Goal: Task Accomplishment & Management: Manage account settings

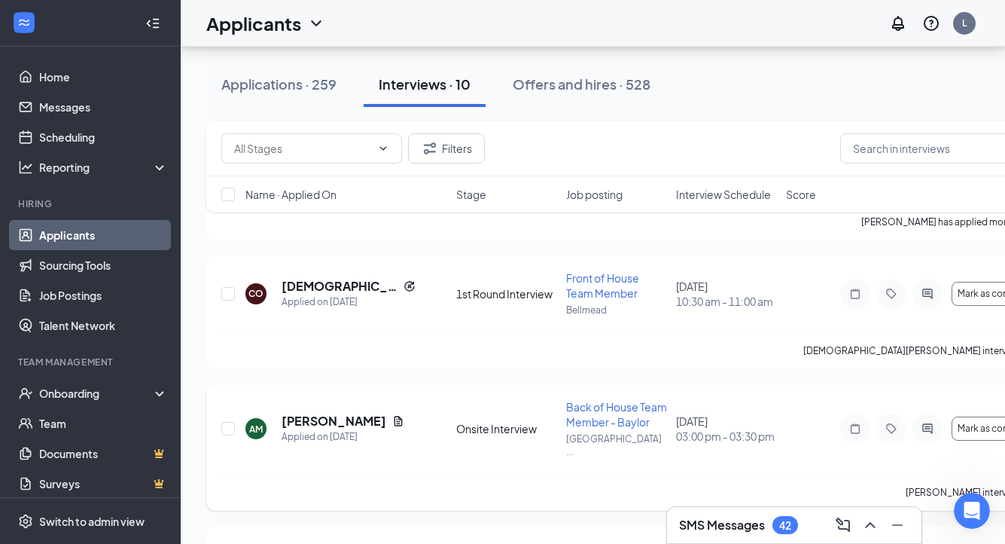
scroll to position [617, 0]
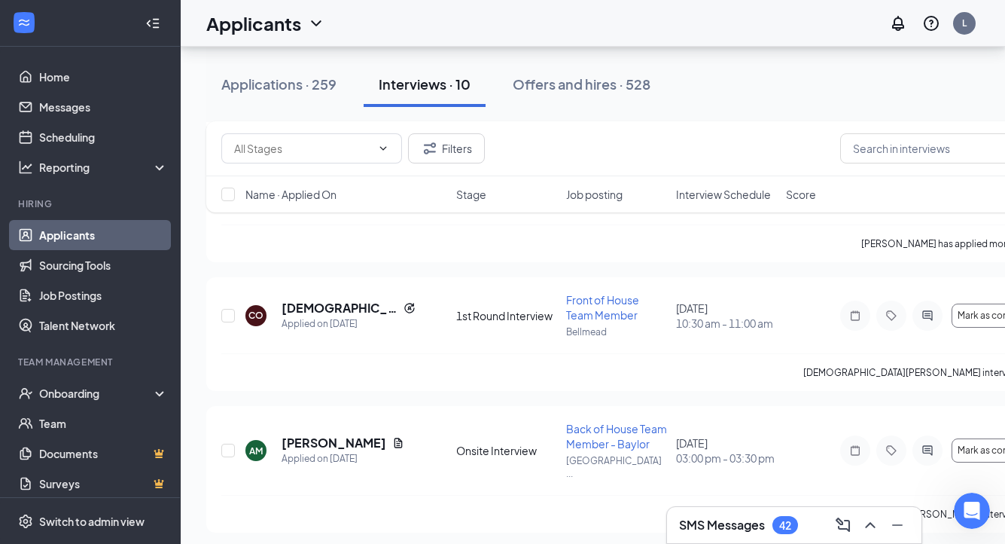
click at [776, 524] on div "42" at bounding box center [786, 525] width 26 height 18
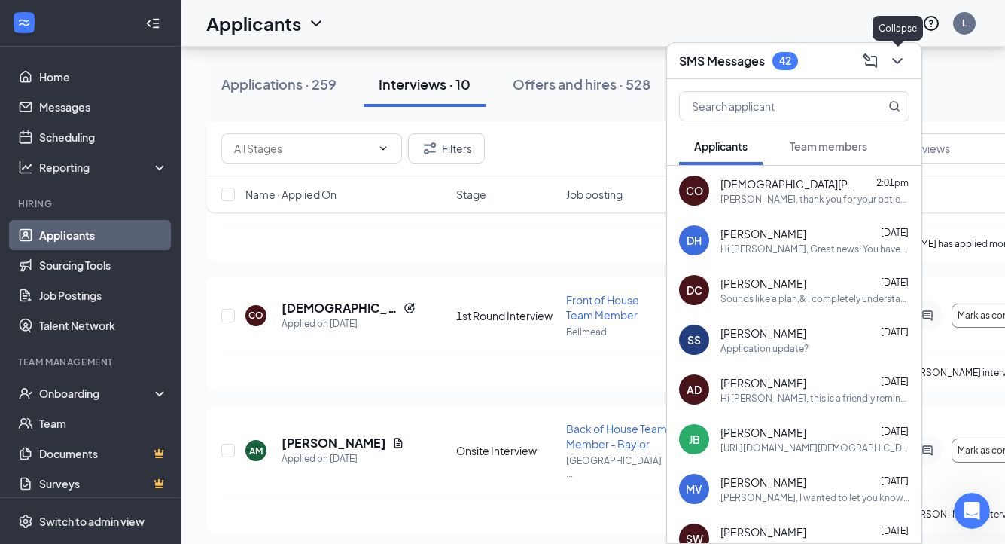
click at [895, 63] on icon "ChevronDown" at bounding box center [898, 61] width 18 height 18
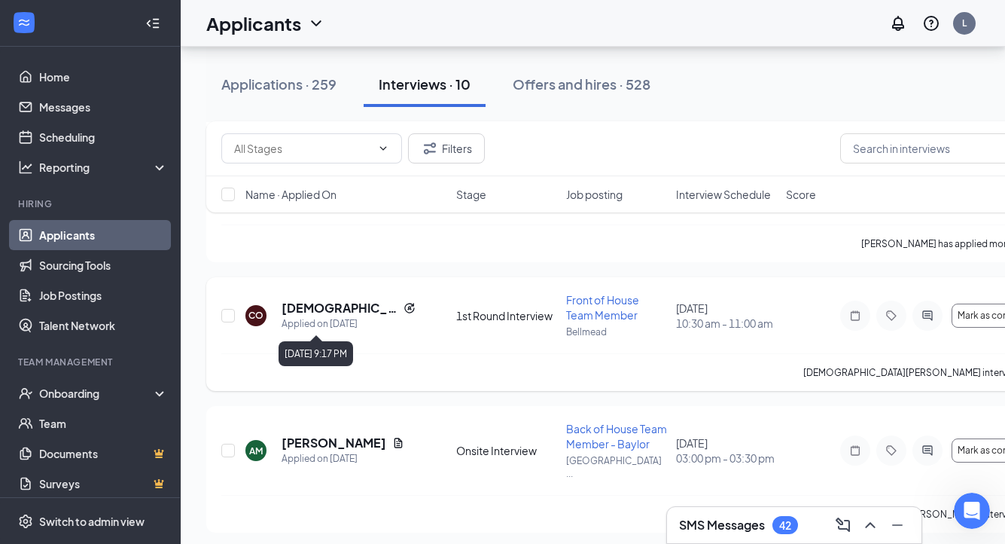
click at [332, 316] on div "Applied on [DATE]" at bounding box center [349, 323] width 134 height 15
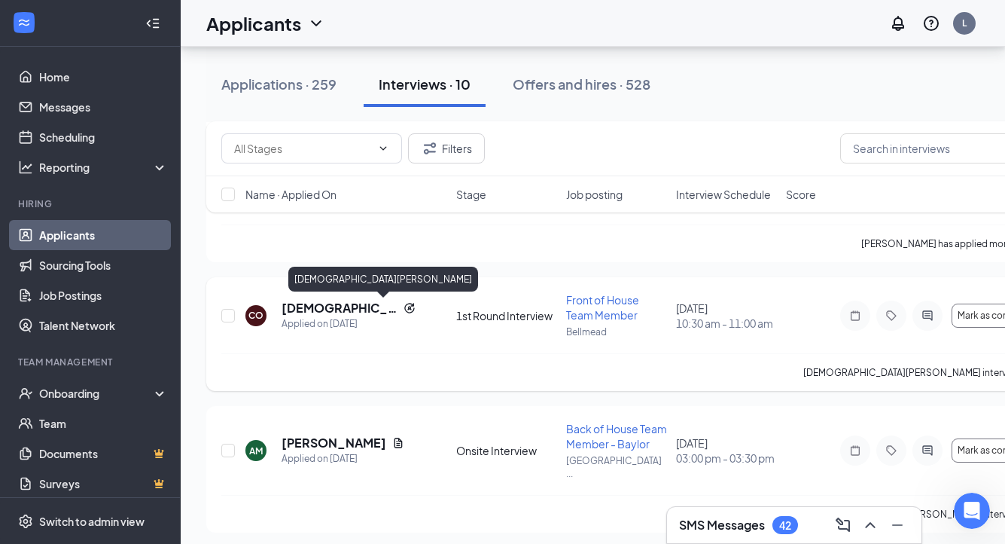
click at [333, 307] on h5 "[DEMOGRAPHIC_DATA][PERSON_NAME]" at bounding box center [340, 308] width 116 height 17
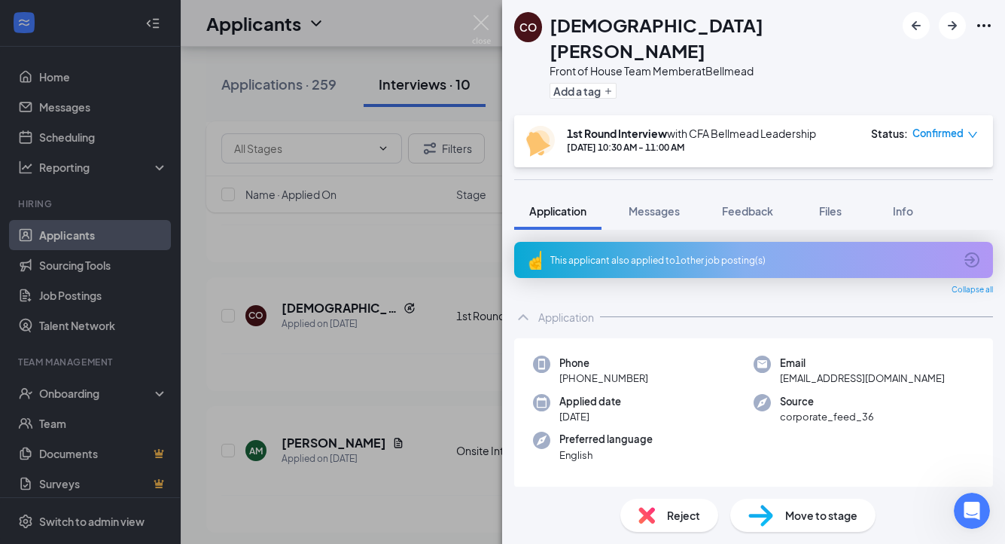
click at [678, 522] on span "Reject" at bounding box center [683, 515] width 33 height 17
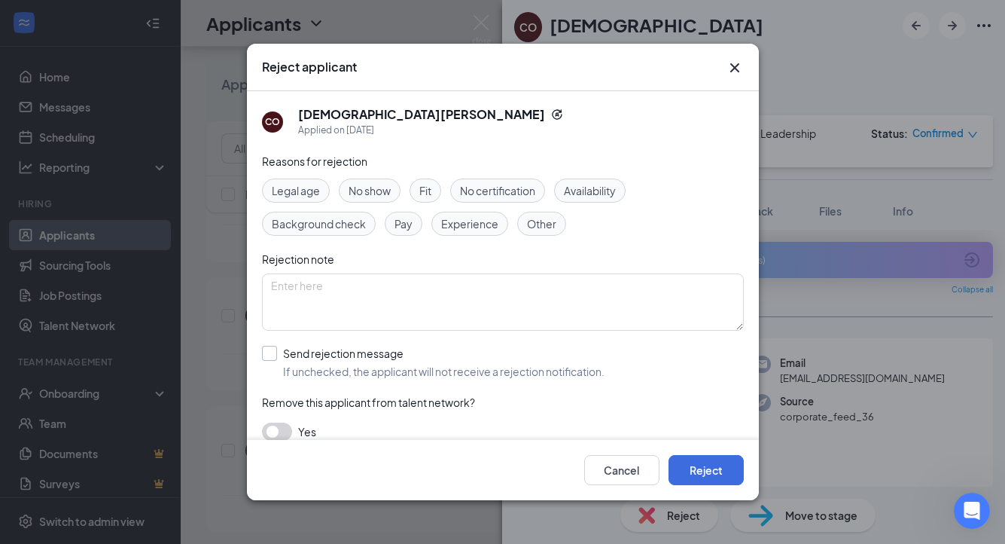
click at [274, 357] on input "Send rejection message If unchecked, the applicant will not receive a rejection…" at bounding box center [433, 362] width 343 height 33
checkbox input "true"
click at [705, 477] on button "Reject" at bounding box center [706, 470] width 75 height 30
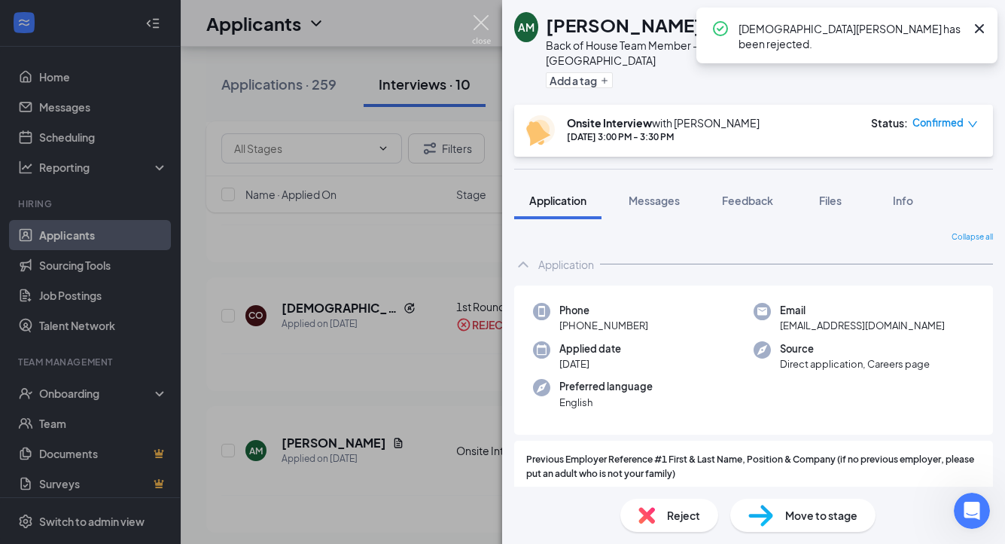
click at [477, 20] on img at bounding box center [481, 29] width 19 height 29
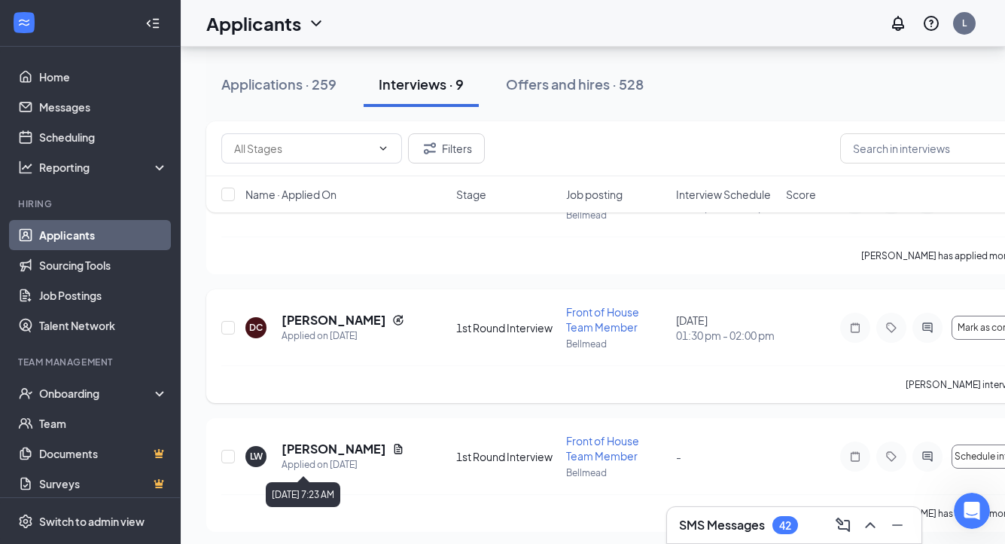
scroll to position [212, 0]
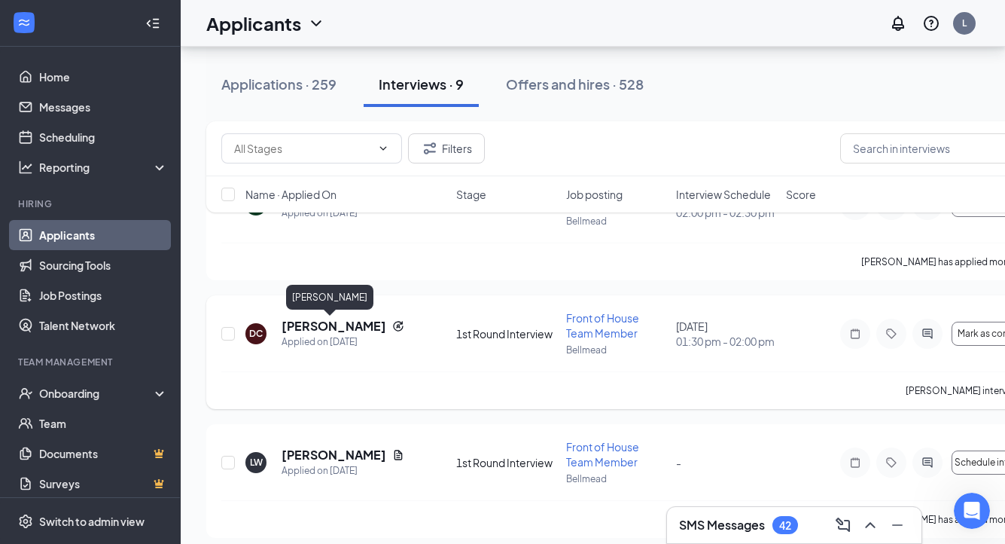
click at [310, 323] on h5 "[PERSON_NAME]" at bounding box center [334, 326] width 105 height 17
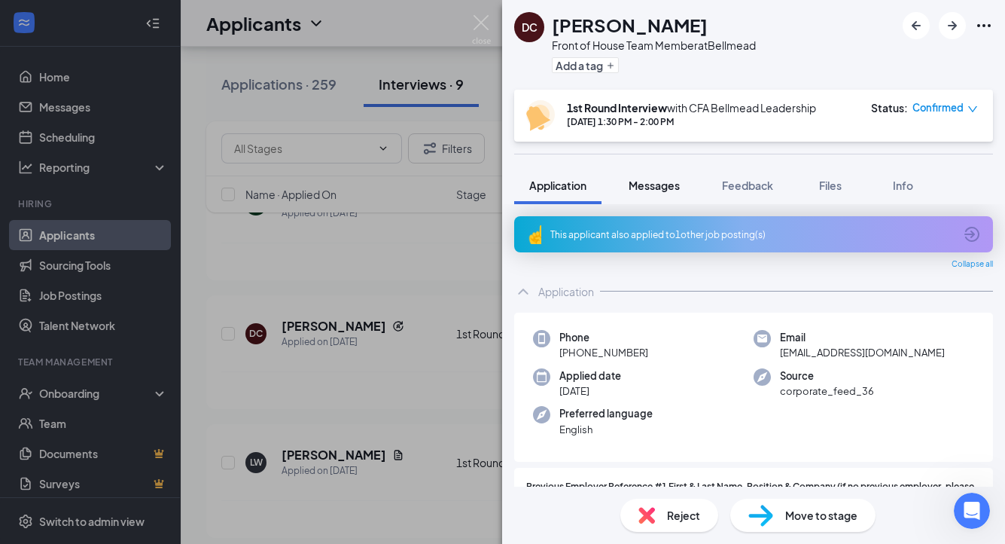
click at [647, 184] on span "Messages" at bounding box center [654, 185] width 51 height 14
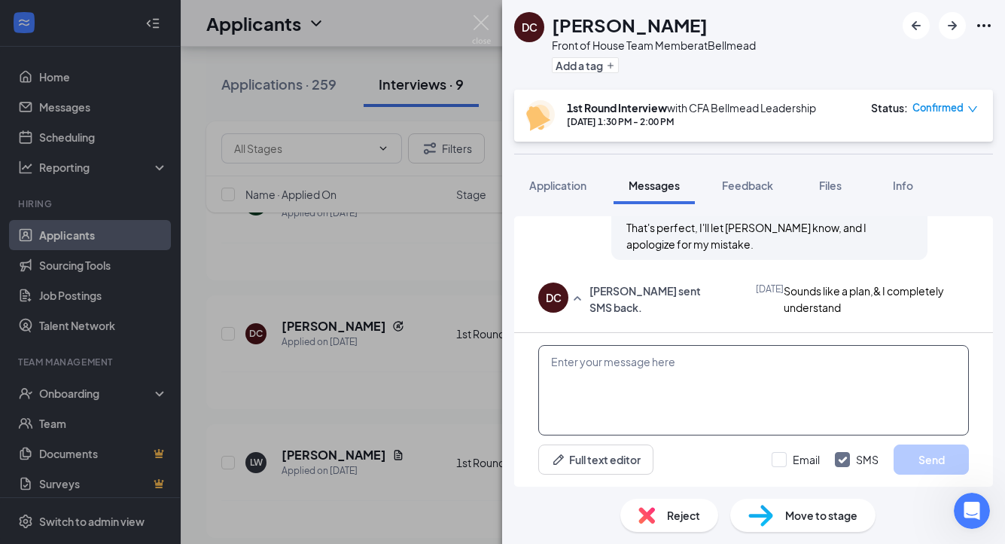
click at [662, 391] on textarea at bounding box center [753, 390] width 431 height 90
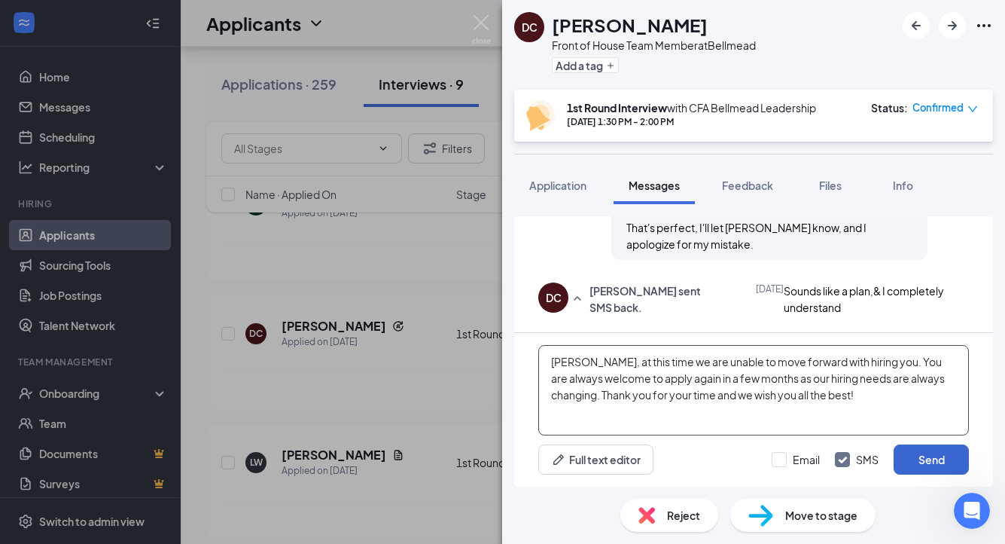
type textarea "[PERSON_NAME], at this time we are unable to move forward with hiring you. You …"
click at [935, 457] on button "Send" at bounding box center [931, 459] width 75 height 30
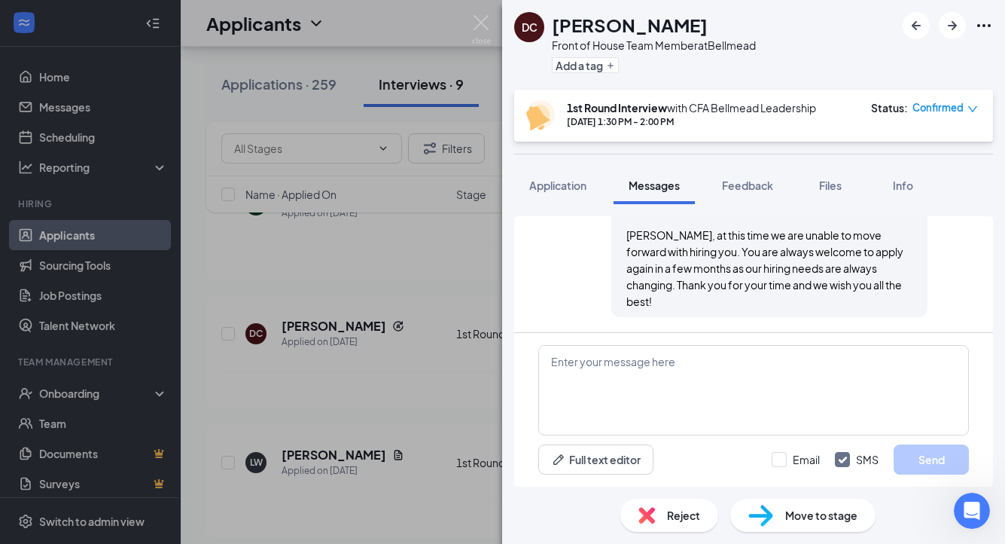
scroll to position [1125, 0]
click at [670, 515] on span "Reject" at bounding box center [683, 515] width 33 height 17
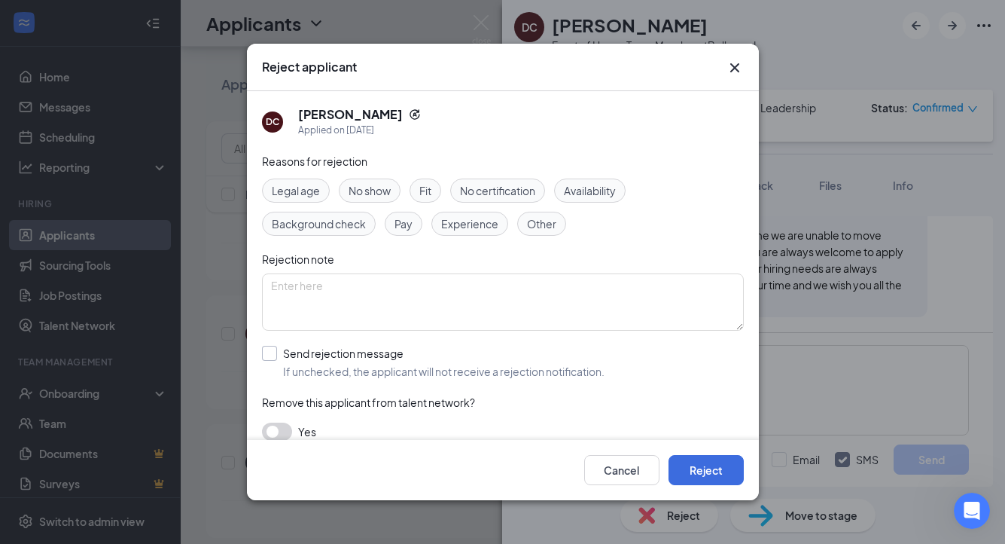
click at [262, 360] on input "Send rejection message If unchecked, the applicant will not receive a rejection…" at bounding box center [433, 362] width 343 height 33
checkbox input "true"
click at [693, 468] on button "Reject" at bounding box center [706, 470] width 75 height 30
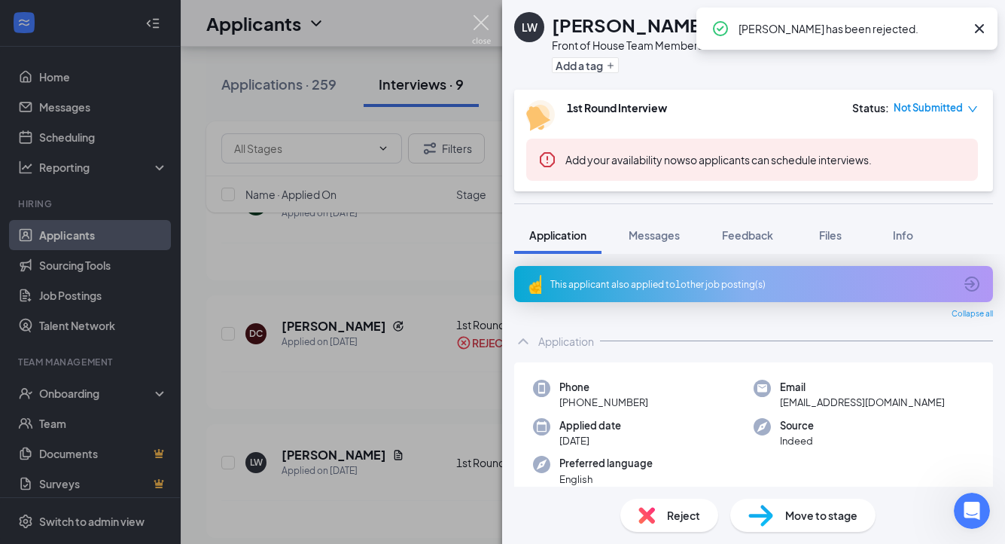
click at [477, 23] on img at bounding box center [481, 29] width 19 height 29
